Goal: Find specific page/section: Find specific page/section

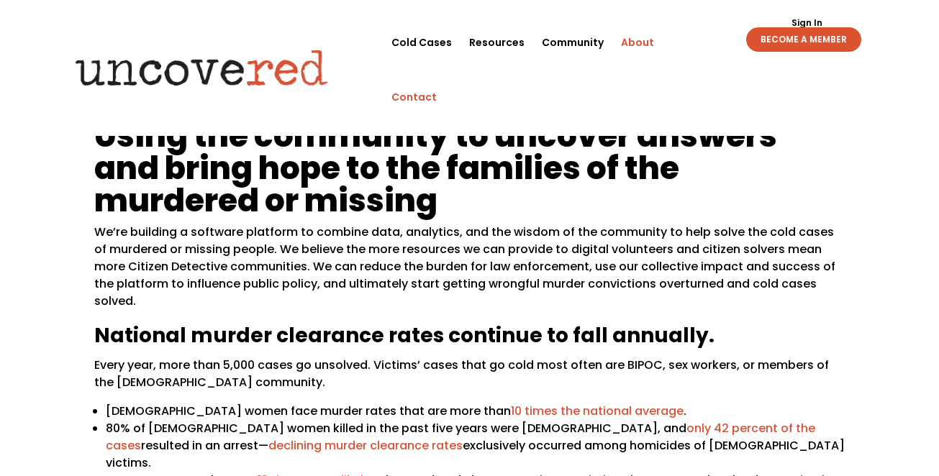
click at [437, 70] on link "Contact" at bounding box center [413, 97] width 45 height 55
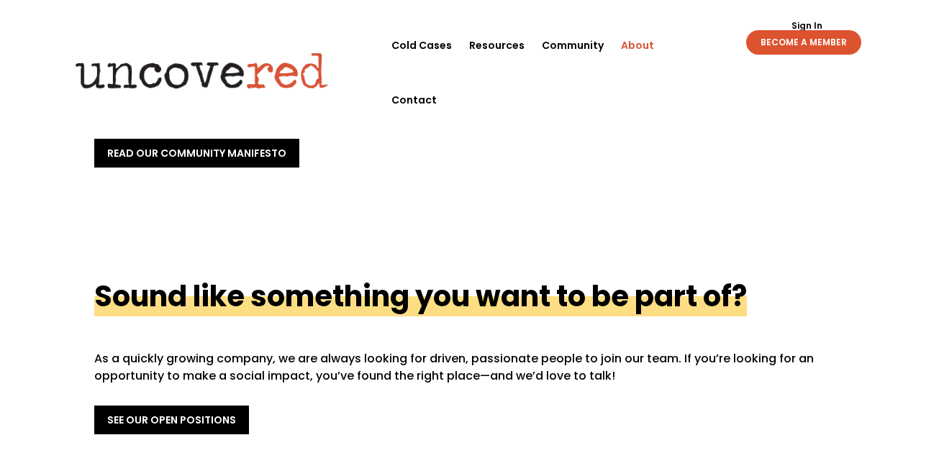
scroll to position [423, 0]
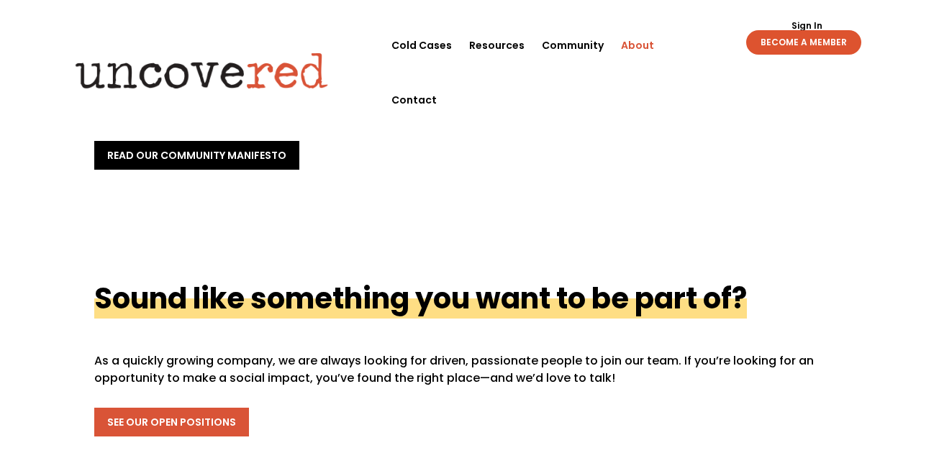
click at [174, 408] on link "See Our Open Positions" at bounding box center [171, 422] width 155 height 29
